Goal: Check status: Check status

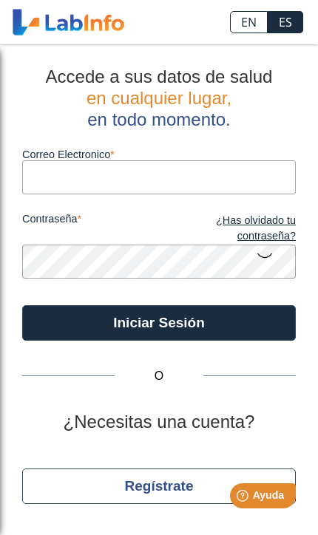
type input "[PERSON_NAME][EMAIL_ADDRESS][DOMAIN_NAME]"
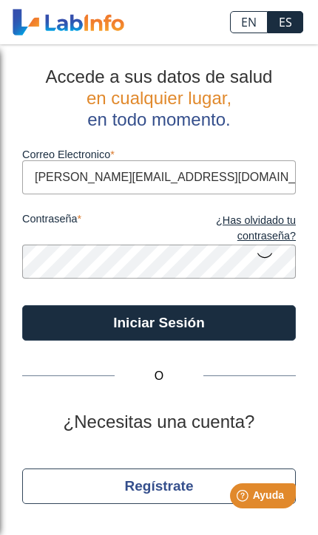
click at [159, 322] on button "Iniciar Sesión" at bounding box center [159, 322] width 274 height 35
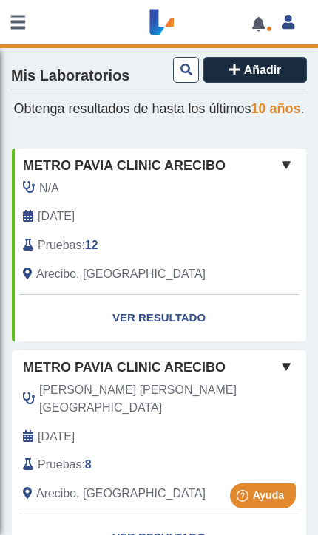
click at [180, 328] on link "Ver Resultado" at bounding box center [159, 318] width 294 height 47
click at [175, 329] on link "Ver Resultado" at bounding box center [159, 318] width 294 height 47
click at [291, 174] on span at bounding box center [286, 165] width 18 height 18
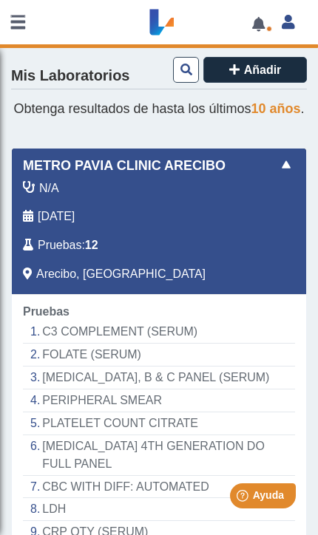
click at [283, 200] on div "Yo Yo" at bounding box center [272, 237] width 24 height 115
click at [294, 174] on span at bounding box center [286, 165] width 18 height 18
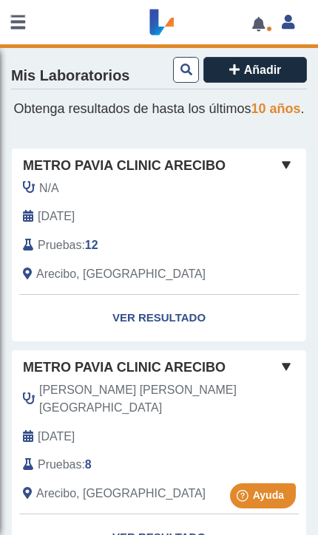
click at [163, 328] on link "Ver Resultado" at bounding box center [159, 318] width 294 height 47
click at [240, 278] on div "Arecibo, [GEOGRAPHIC_DATA]" at bounding box center [136, 274] width 248 height 18
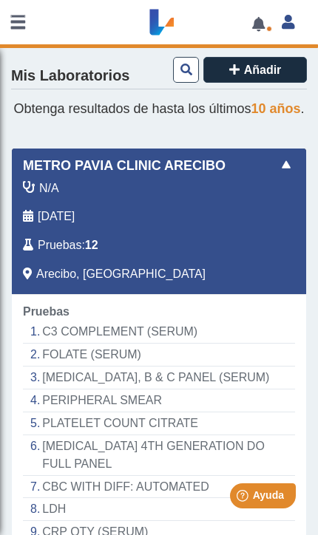
click at [291, 174] on span at bounding box center [286, 165] width 18 height 18
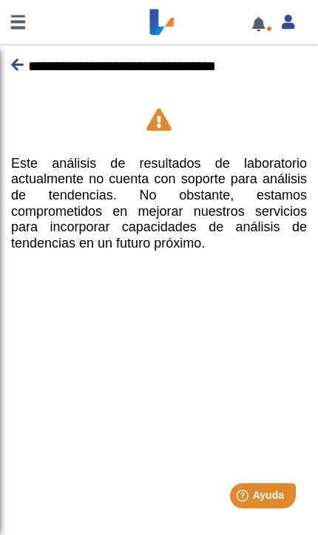
click at [26, 64] on p "**********" at bounding box center [159, 66] width 296 height 22
